Goal: Contribute content: Contribute content

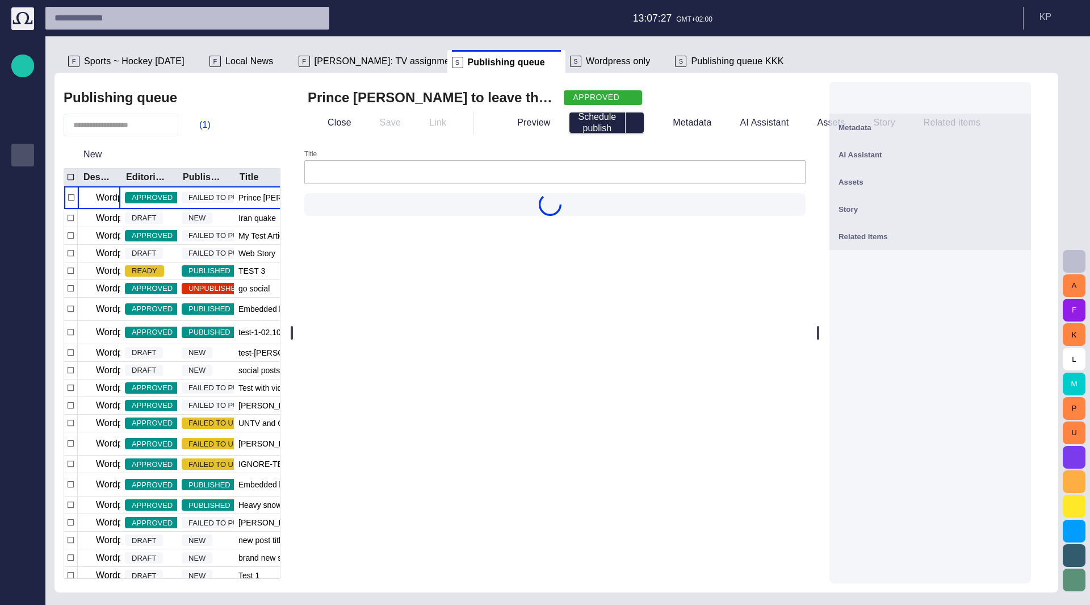
type input "**********"
type input "**"
type input "**********"
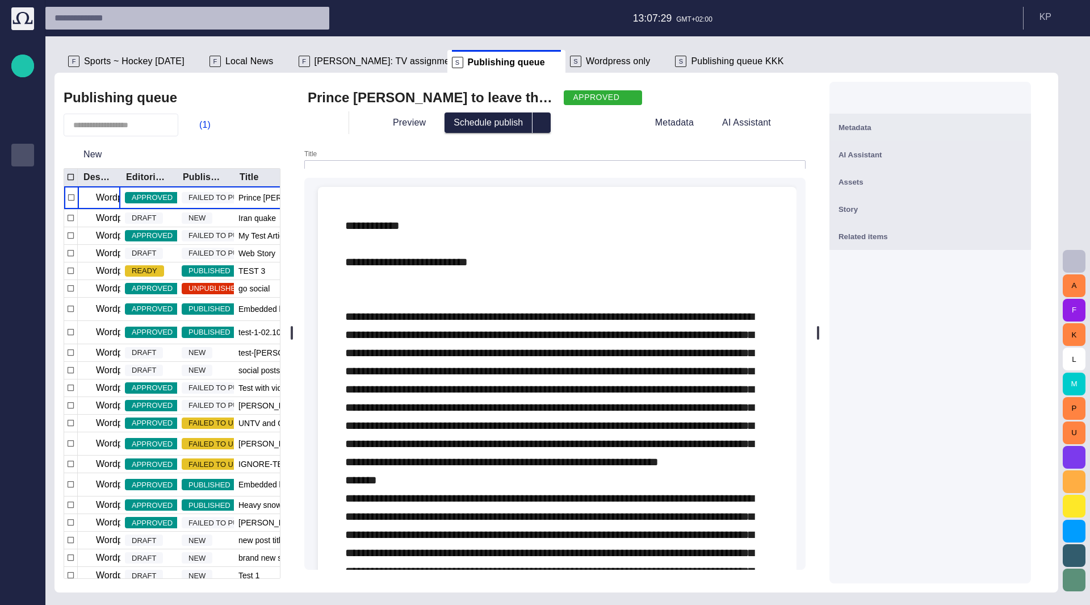
click at [595, 166] on input "Title" at bounding box center [555, 171] width 482 height 11
click at [427, 162] on div at bounding box center [554, 172] width 501 height 24
click at [393, 160] on input "Title" at bounding box center [555, 161] width 482 height 11
click at [355, 140] on div "Prince [PERSON_NAME] to leave the military 2 APPROVED Preview Schedule publish …" at bounding box center [555, 333] width 522 height 520
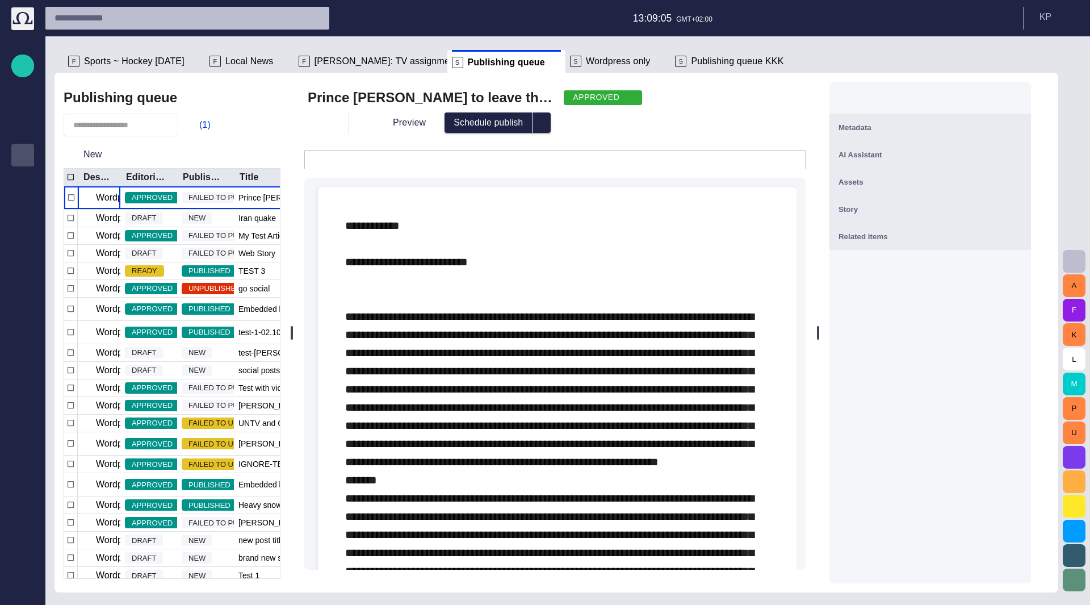
click at [494, 300] on p at bounding box center [557, 534] width 424 height 636
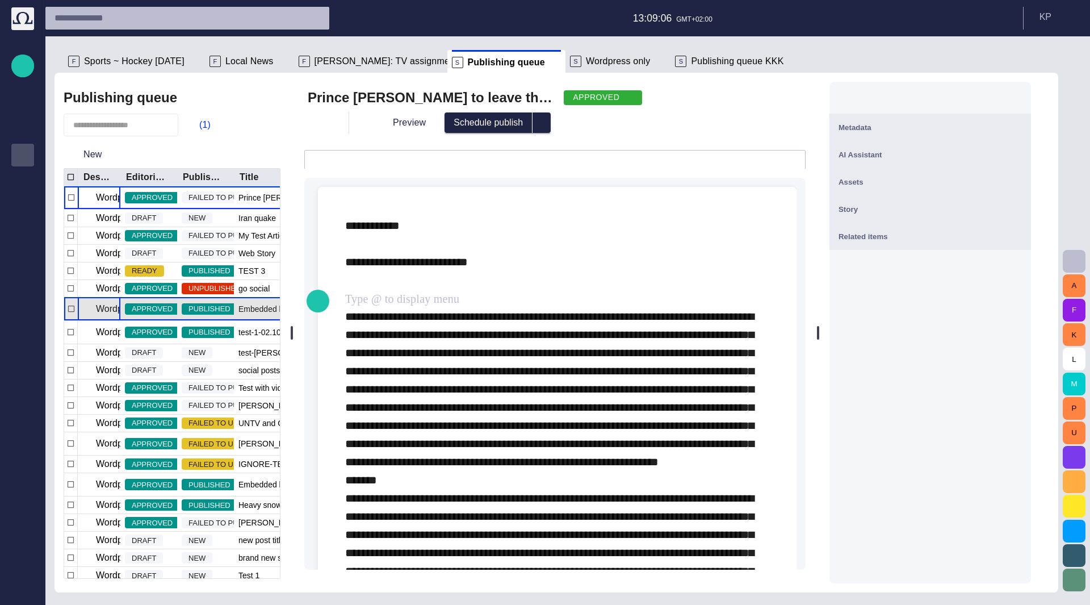
click at [104, 316] on p "Wordpress Reunion" at bounding box center [136, 309] width 80 height 14
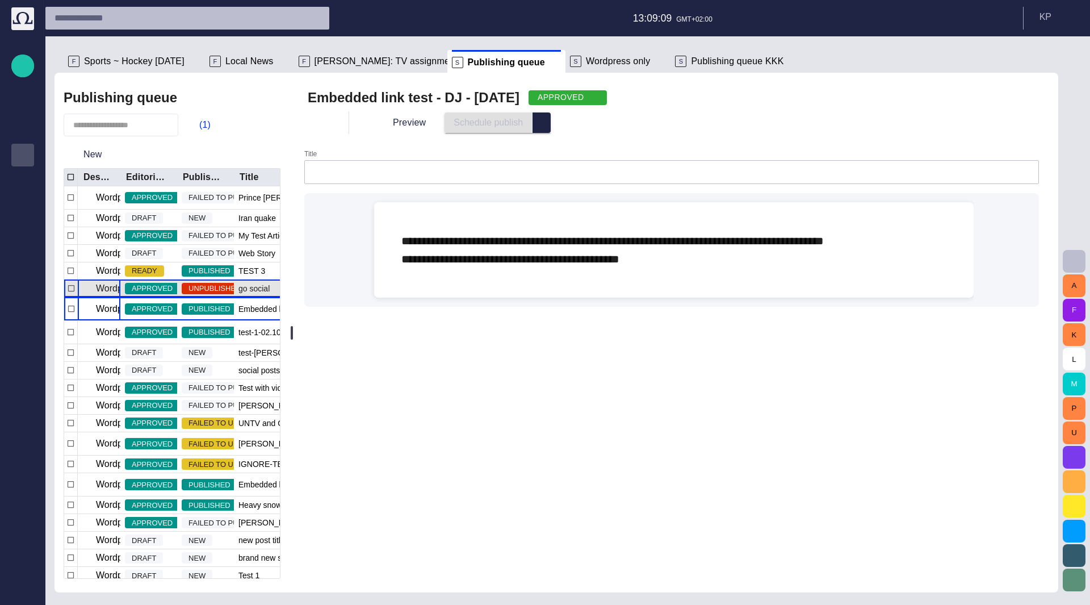
click at [106, 291] on p "Wordpress Reunion" at bounding box center [136, 289] width 80 height 14
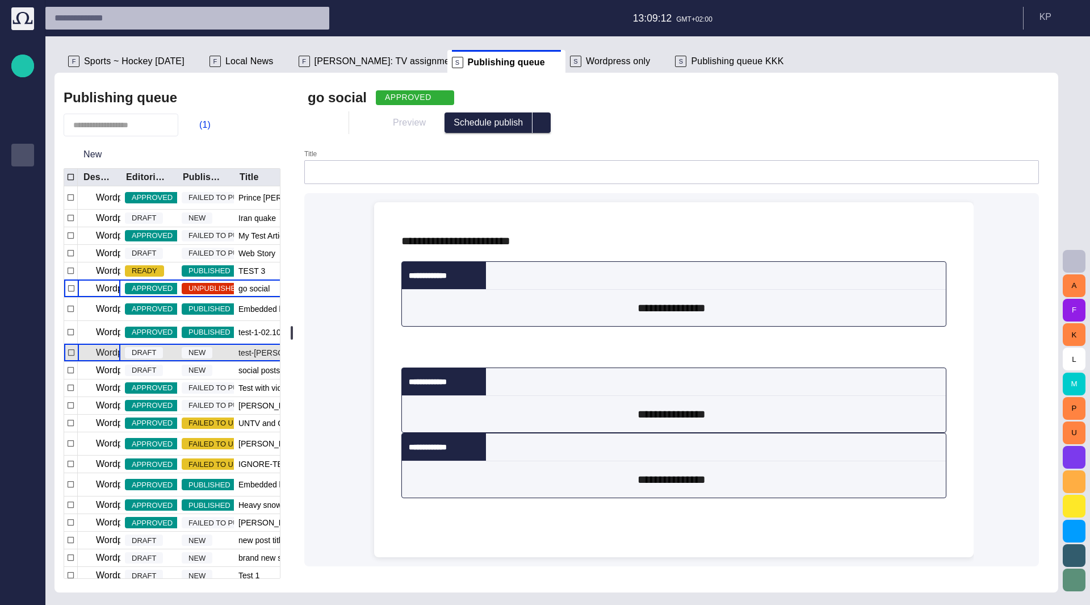
click at [108, 359] on p "Wordpress Reunion" at bounding box center [136, 353] width 80 height 14
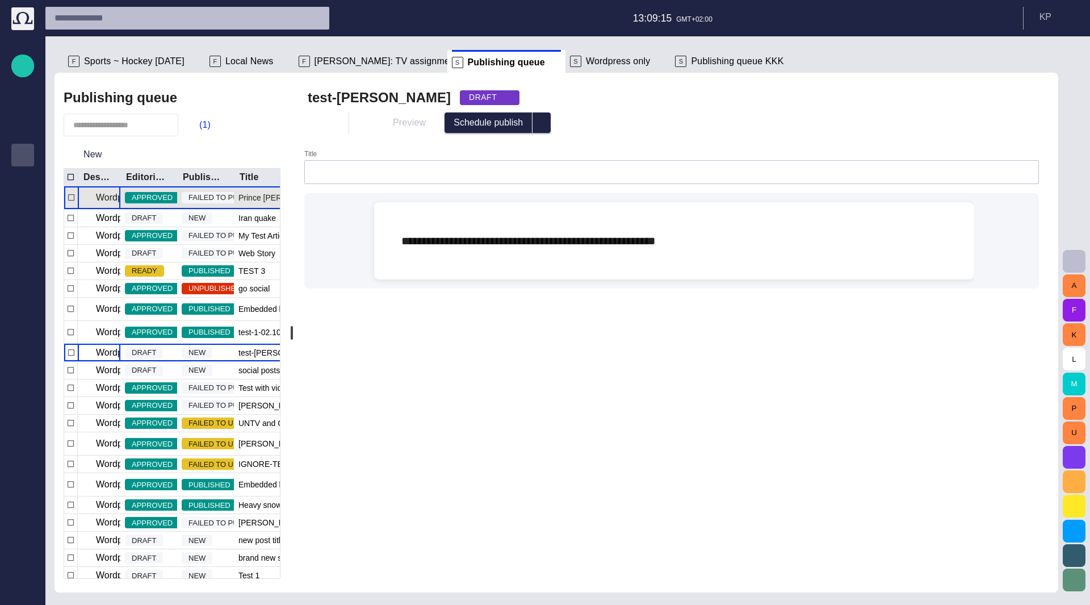
click at [110, 200] on p "Wordpress Reunion" at bounding box center [136, 198] width 80 height 14
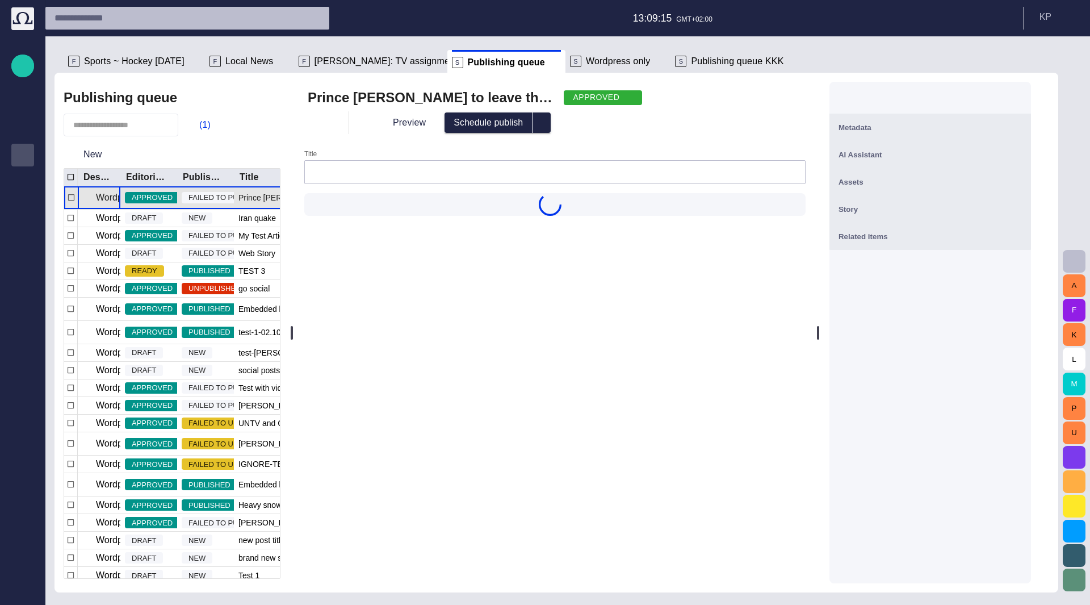
type input "**********"
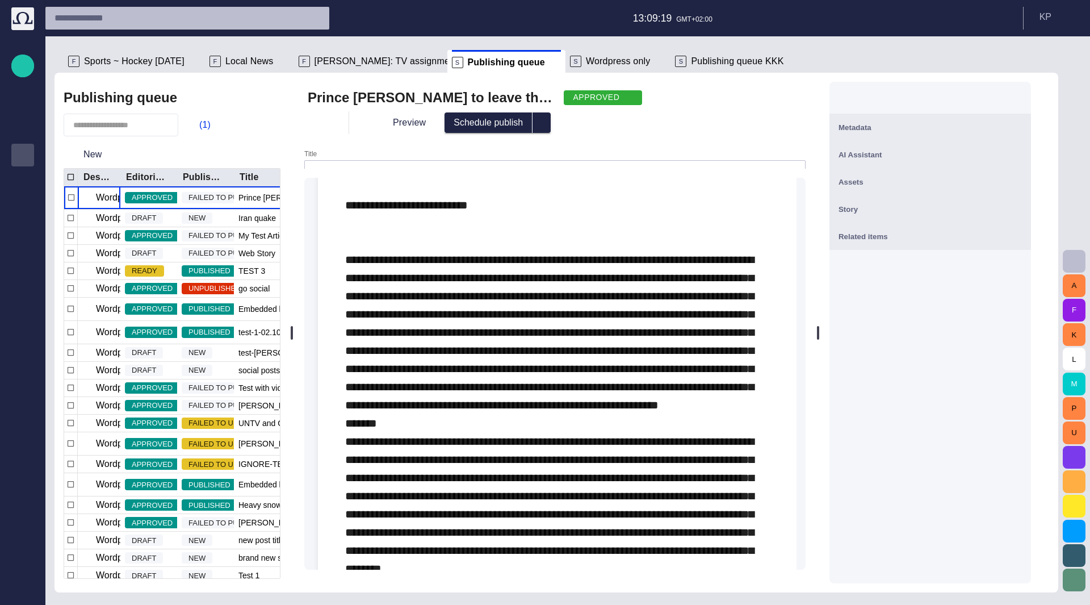
scroll to position [0, 0]
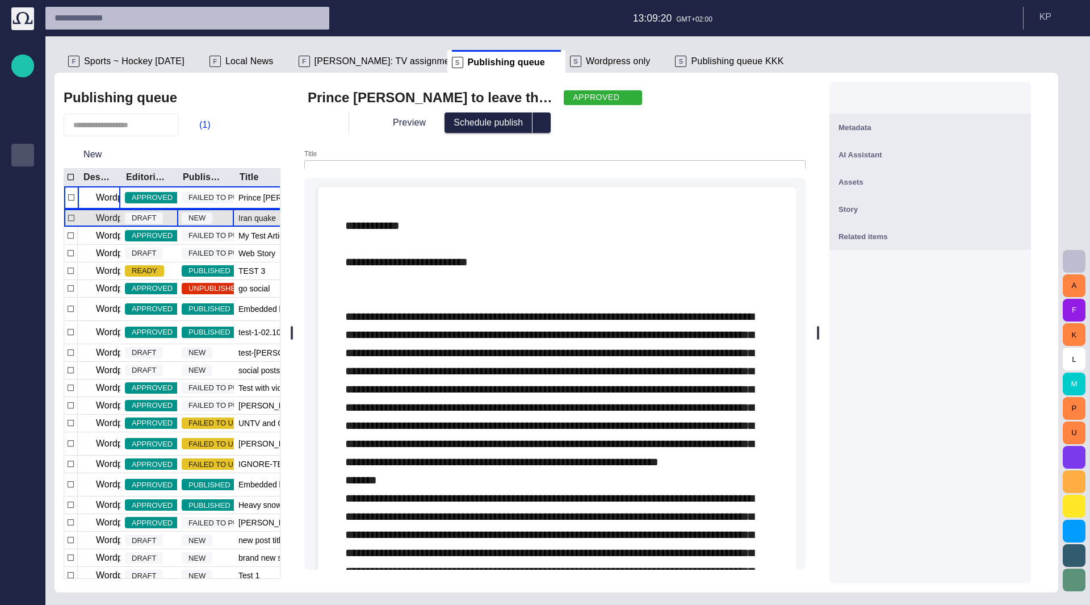
click at [220, 220] on div "NEW" at bounding box center [205, 218] width 57 height 17
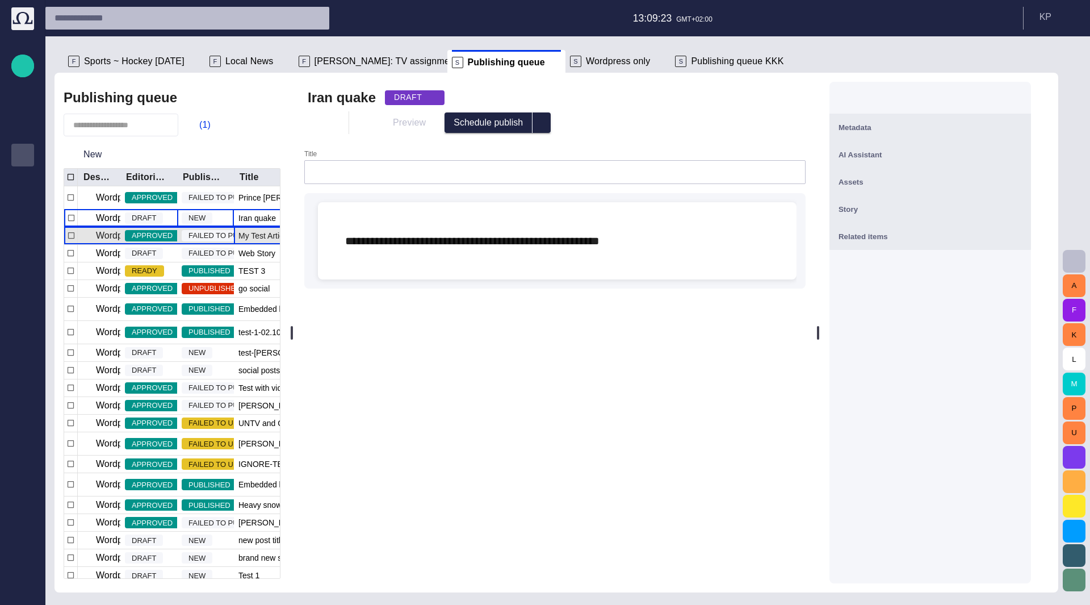
click at [252, 236] on span "My Test Article hello [PERSON_NAME]" at bounding box center [306, 235] width 137 height 11
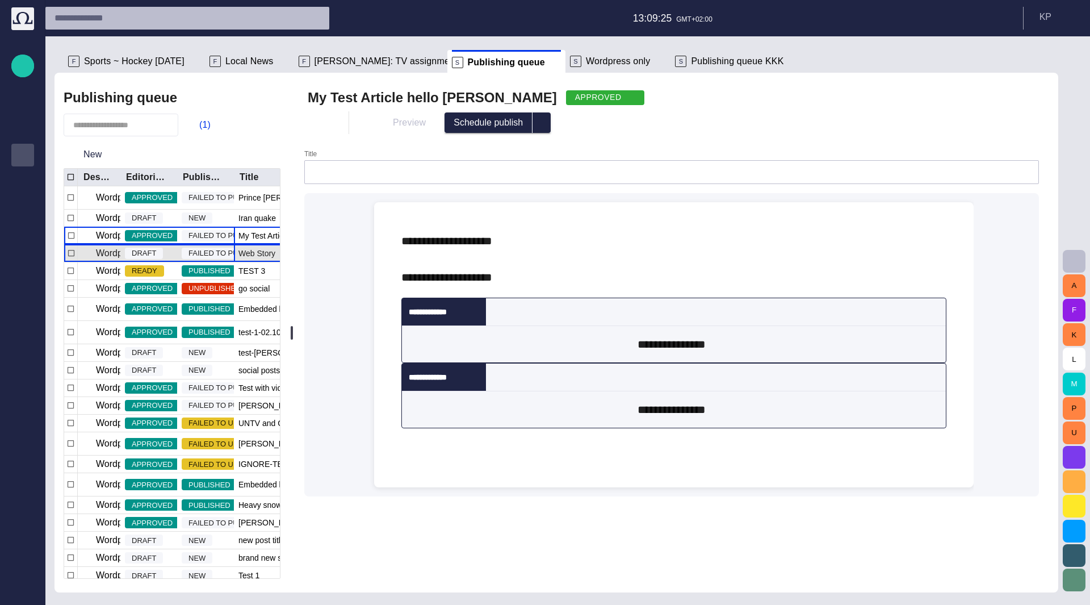
click at [254, 253] on span "Web Story" at bounding box center [256, 253] width 37 height 11
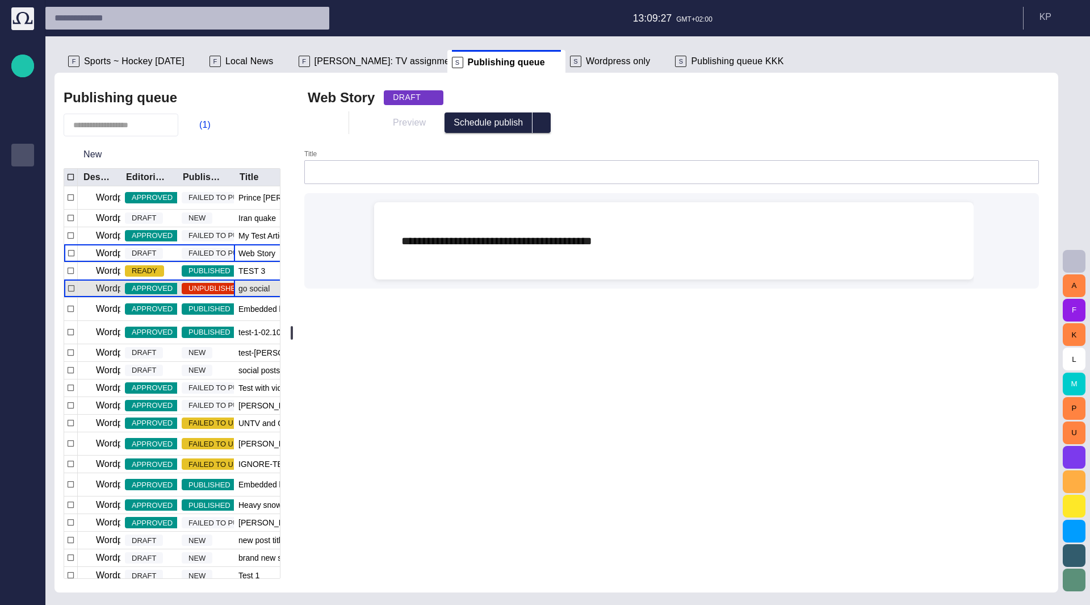
click at [257, 287] on span "go social" at bounding box center [253, 288] width 31 height 11
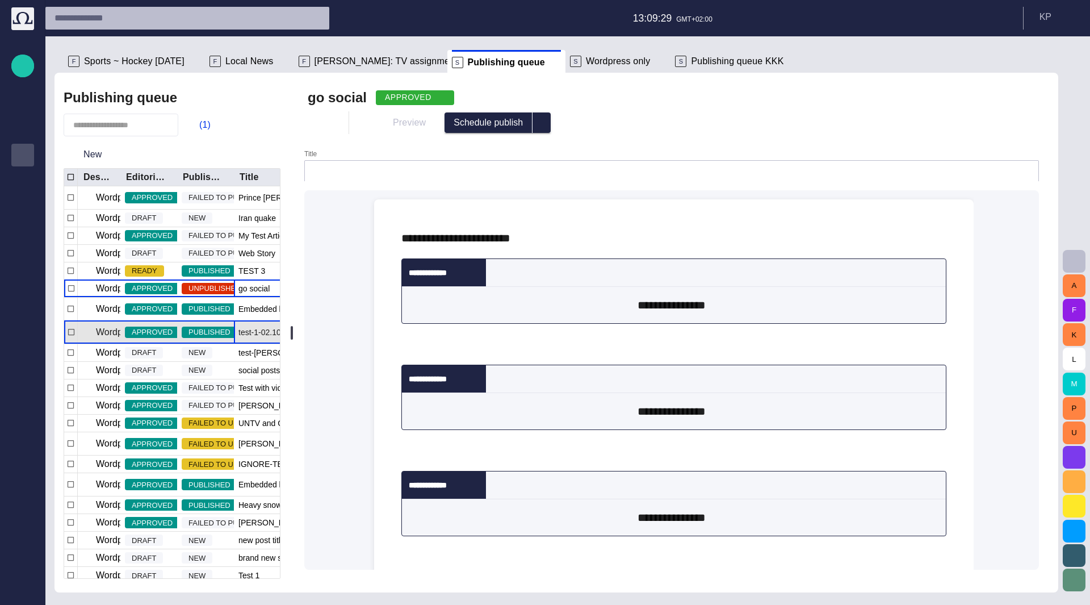
click at [255, 338] on span "test-1-02.10.24-web embedded link" at bounding box center [300, 332] width 124 height 11
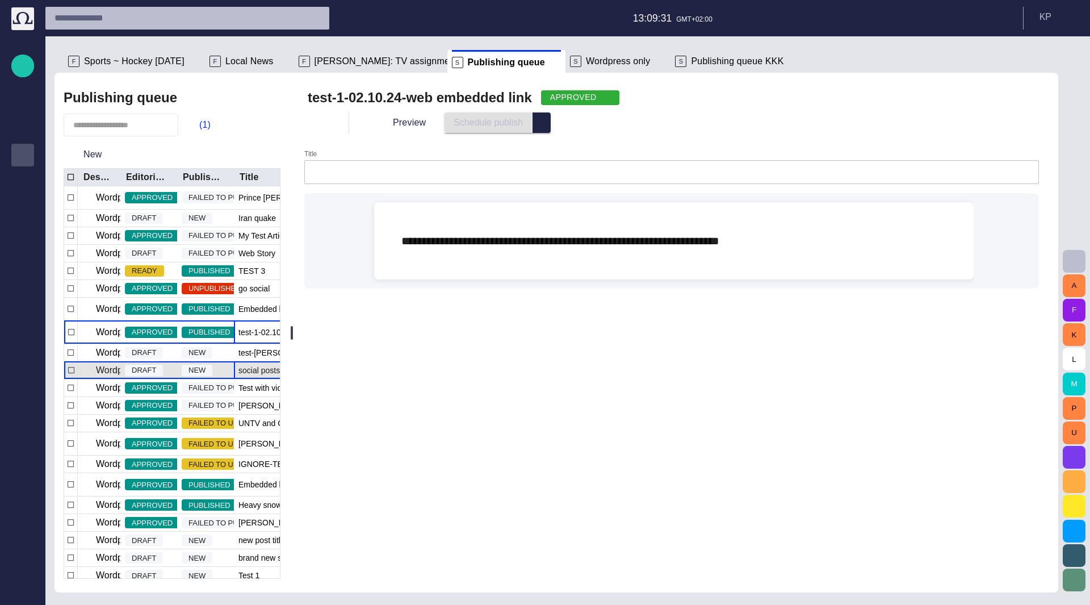
click at [258, 376] on span "social posts test" at bounding box center [266, 370] width 57 height 11
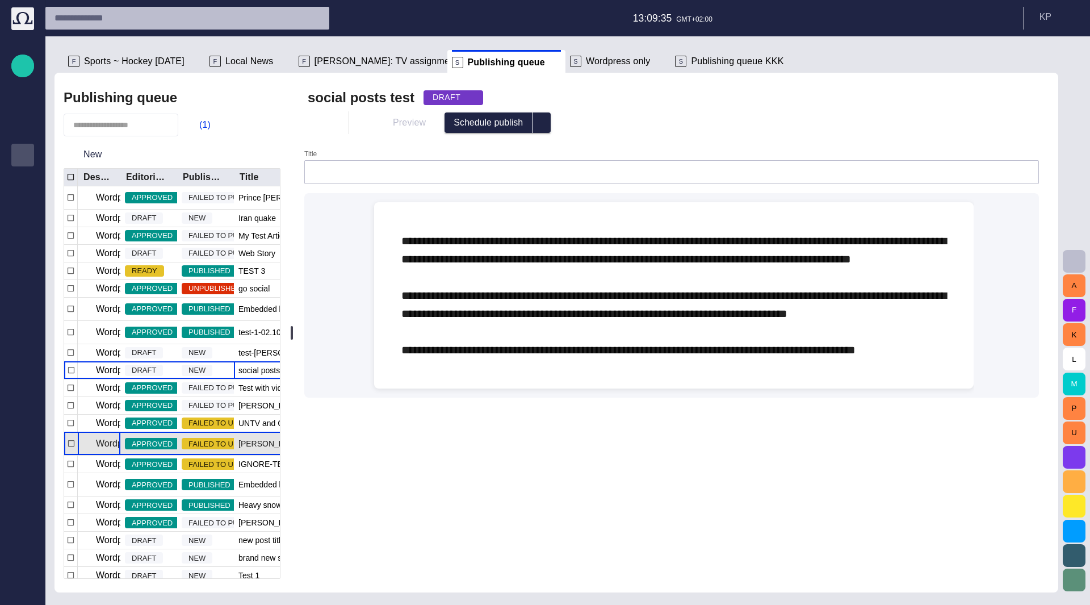
click at [99, 450] on p "Wordpress Reunion" at bounding box center [136, 444] width 80 height 14
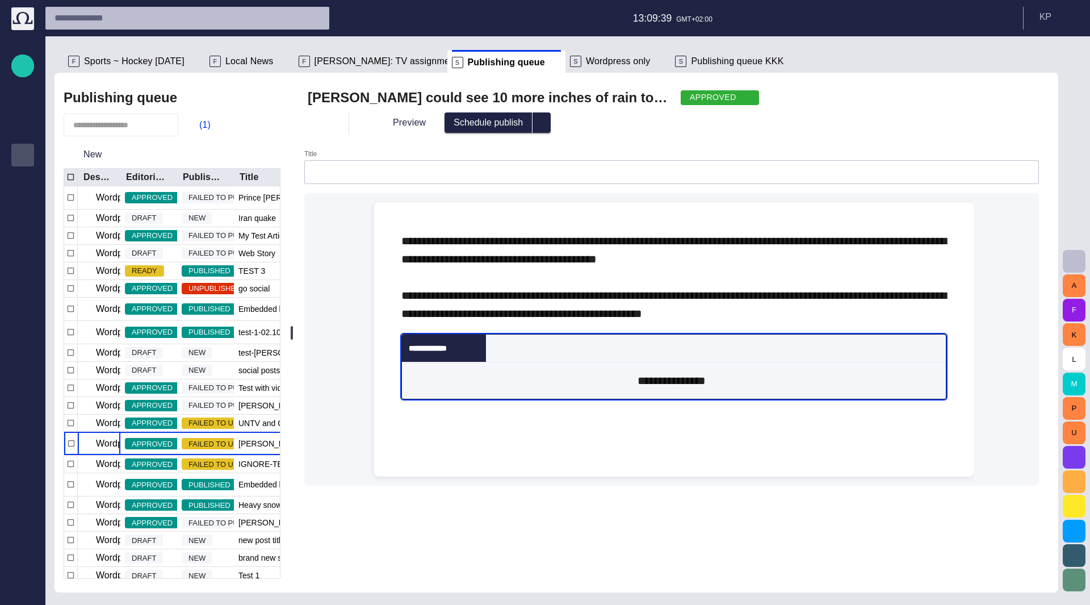
click at [696, 399] on div "**********" at bounding box center [672, 380] width 540 height 36
click at [74, 155] on span "button" at bounding box center [73, 154] width 11 height 11
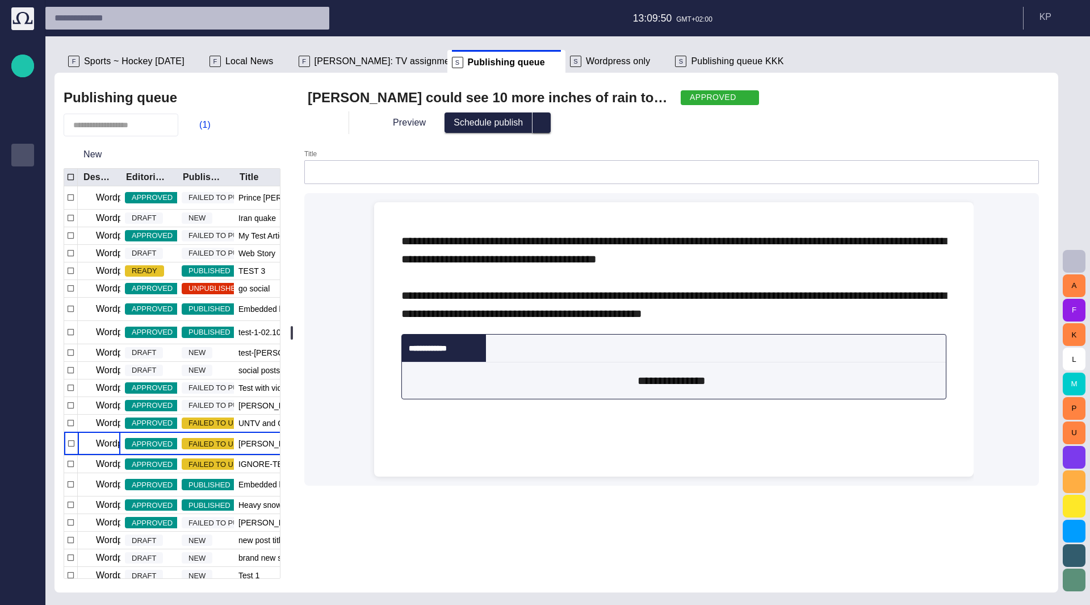
click at [549, 125] on button "select publish option" at bounding box center [542, 122] width 18 height 20
click at [609, 135] on div "Preview Schedule publish Schedule publish Publish now Cancel schedule" at bounding box center [672, 122] width 728 height 27
click at [325, 119] on span "button" at bounding box center [318, 122] width 11 height 11
click at [589, 154] on div at bounding box center [545, 302] width 1090 height 605
click at [104, 471] on p "Wordpress Reunion" at bounding box center [136, 464] width 80 height 14
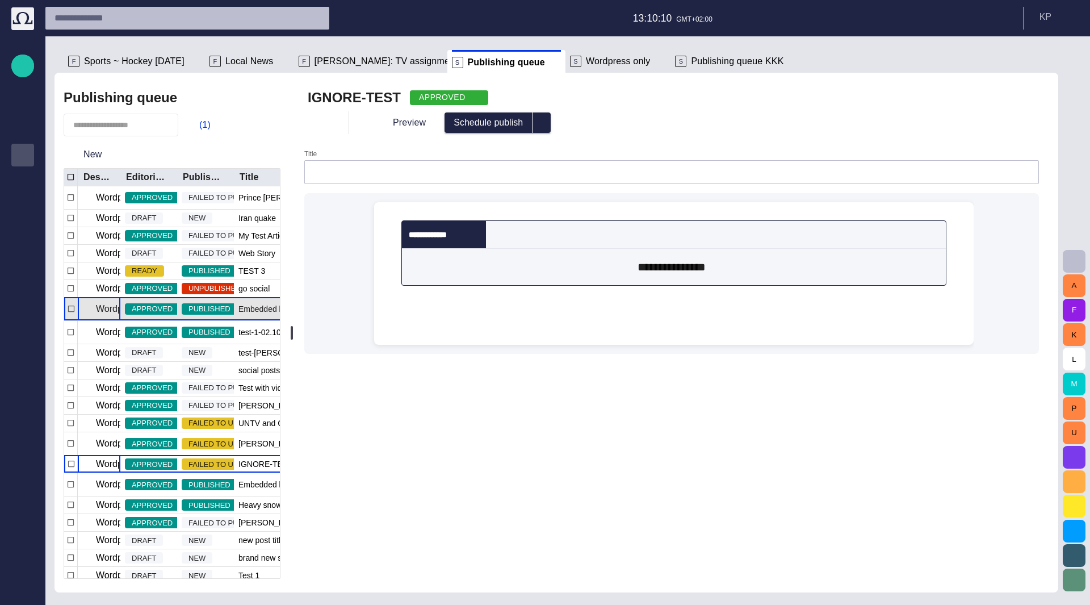
click at [108, 316] on p "Wordpress Reunion" at bounding box center [136, 309] width 80 height 14
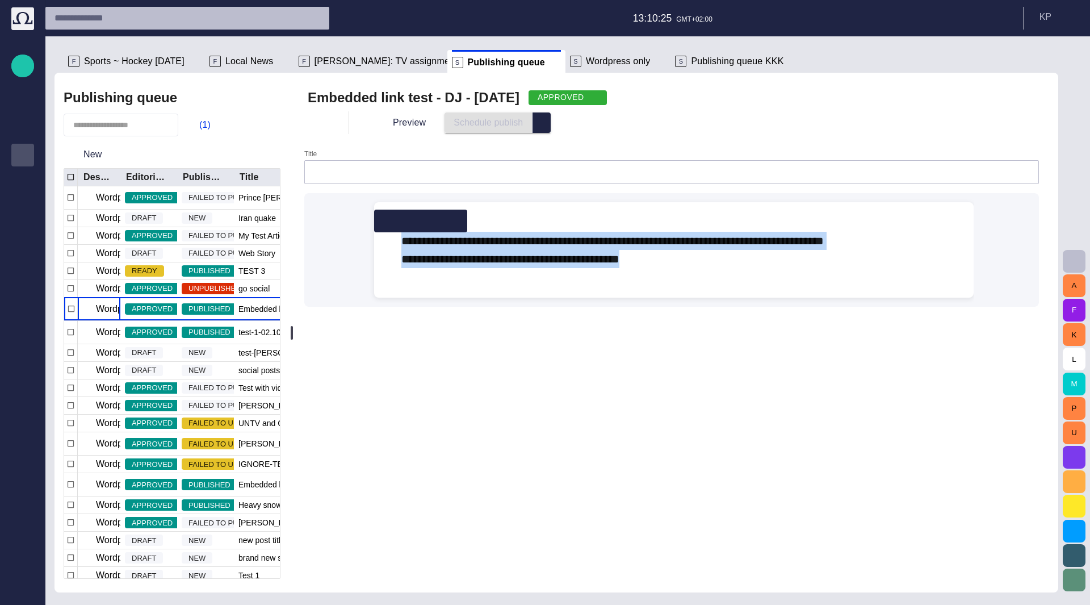
drag, startPoint x: 410, startPoint y: 240, endPoint x: 738, endPoint y: 287, distance: 331.0
click at [738, 287] on div "**********" at bounding box center [673, 249] width 581 height 95
click at [739, 286] on div "**********" at bounding box center [673, 249] width 581 height 95
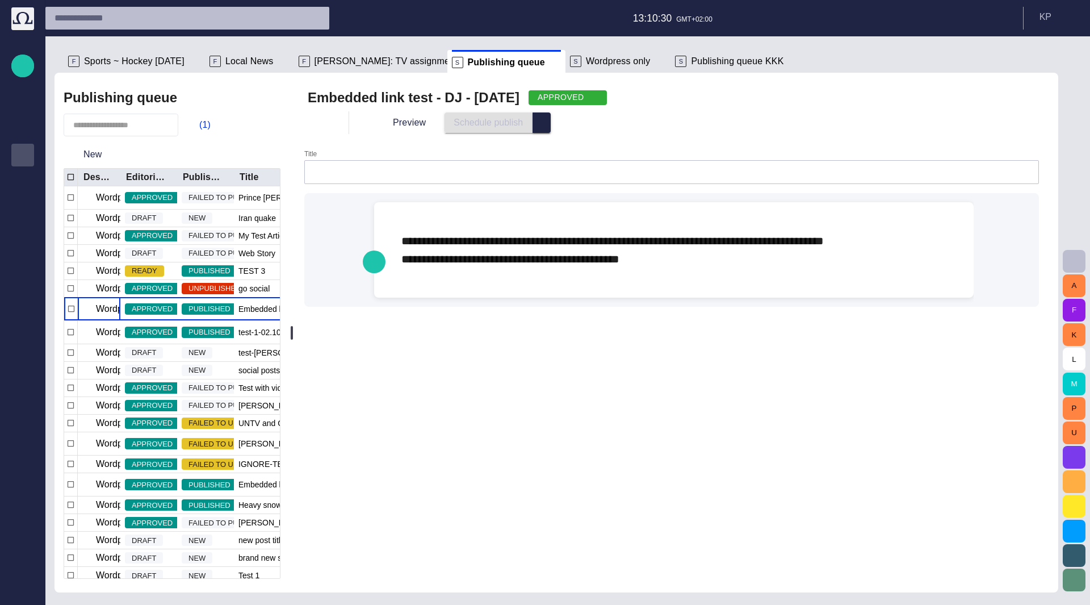
click at [541, 124] on span "select publish option" at bounding box center [541, 122] width 9 height 9
click at [613, 123] on div "Preview Schedule publish Schedule publish Publish now Cancel schedule" at bounding box center [685, 122] width 637 height 20
click at [97, 214] on p "Wordpress Reunion" at bounding box center [136, 218] width 80 height 14
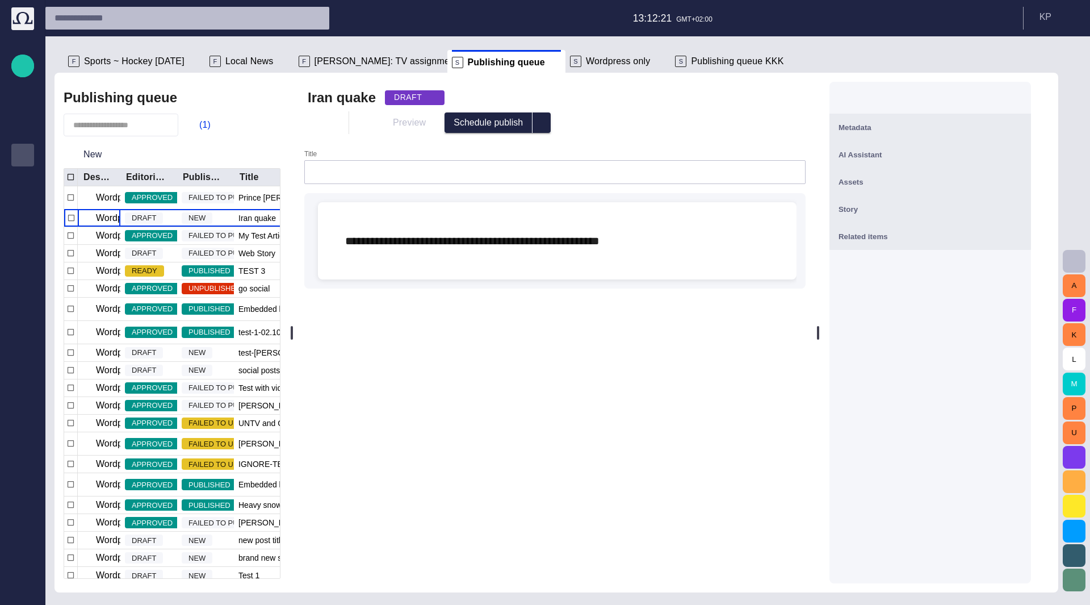
click at [434, 97] on div "DRAFT" at bounding box center [415, 97] width 60 height 15
click at [431, 137] on span "READY" at bounding box center [434, 138] width 51 height 14
click at [433, 101] on span "button" at bounding box center [432, 97] width 9 height 9
click at [433, 163] on span "APPROVED" at bounding box center [434, 159] width 51 height 14
click at [444, 93] on div "APPROVED" at bounding box center [424, 97] width 78 height 15
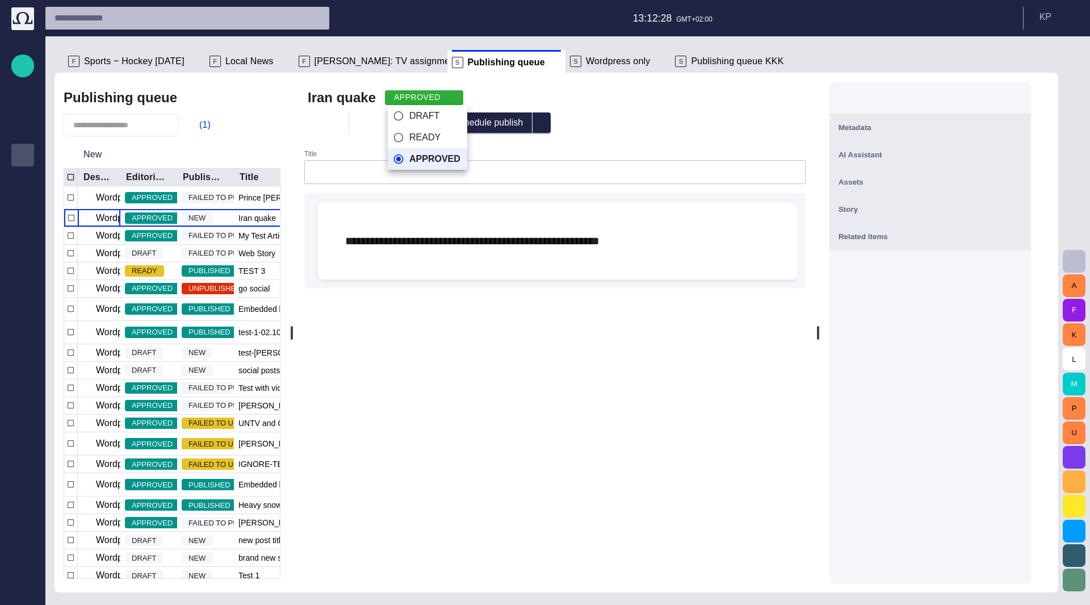
click at [443, 111] on span "DRAFT" at bounding box center [434, 116] width 51 height 14
